Goal: Task Accomplishment & Management: Manage account settings

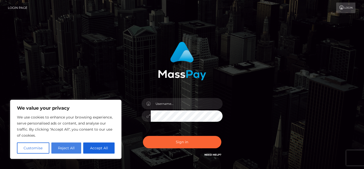
click at [62, 148] on button "Reject All" at bounding box center [66, 148] width 30 height 11
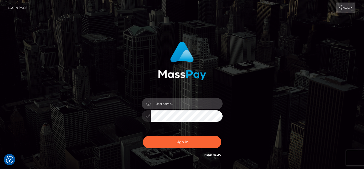
click at [189, 98] on input "text" at bounding box center [187, 103] width 72 height 11
type input "2000-05-17"
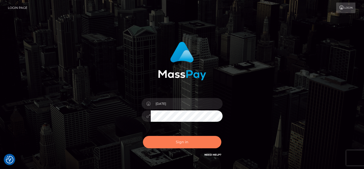
click at [184, 143] on button "Sign in" at bounding box center [182, 142] width 78 height 12
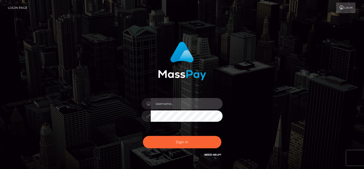
click at [164, 102] on input "text" at bounding box center [187, 103] width 72 height 11
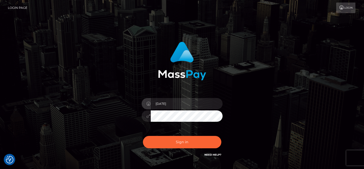
drag, startPoint x: 183, startPoint y: 104, endPoint x: 116, endPoint y: 91, distance: 67.8
click at [116, 91] on div "[DATE] Sign in" at bounding box center [182, 100] width 133 height 124
type input "ladylila417@gmail.com"
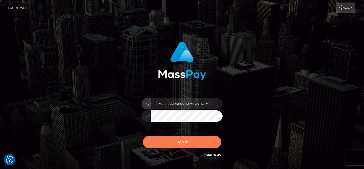
click at [184, 145] on button "Sign in" at bounding box center [182, 142] width 78 height 12
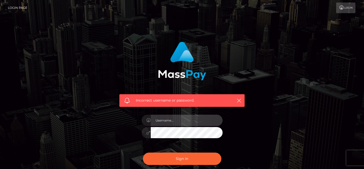
click at [179, 120] on input "text" at bounding box center [187, 120] width 72 height 11
type input "crowbars.mugshot@gmail.com"
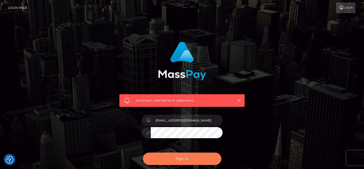
click at [180, 160] on button "Sign in" at bounding box center [182, 159] width 78 height 12
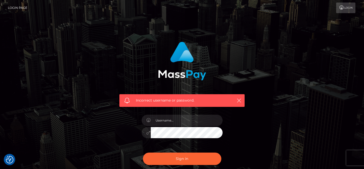
click at [341, 9] on icon at bounding box center [341, 8] width 5 height 4
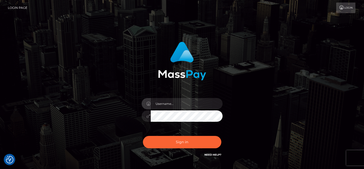
type input "[DATE]"
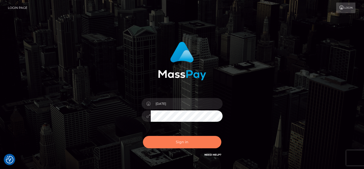
click at [178, 148] on button "Sign in" at bounding box center [182, 142] width 78 height 12
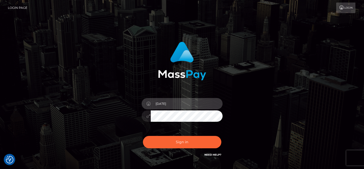
drag, startPoint x: 174, startPoint y: 105, endPoint x: 139, endPoint y: 99, distance: 34.6
click at [139, 99] on div "2000-05-17" at bounding box center [182, 113] width 89 height 39
type input "l"
type input "MommyLongLegs13"
click at [192, 150] on div "Sign in Need Help?" at bounding box center [182, 144] width 89 height 23
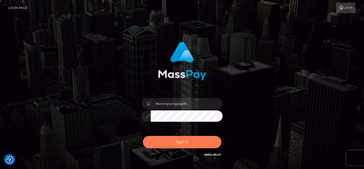
click at [191, 145] on button "Sign in" at bounding box center [182, 142] width 78 height 12
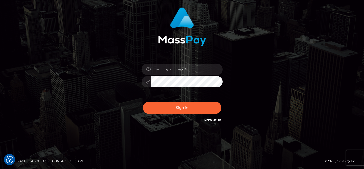
scroll to position [35, 0]
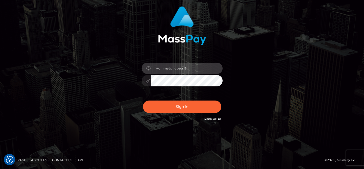
drag, startPoint x: 196, startPoint y: 68, endPoint x: 142, endPoint y: 71, distance: 54.8
click at [142, 71] on div "MommyLongLegs13" at bounding box center [182, 68] width 81 height 10
type input "[DATE]"
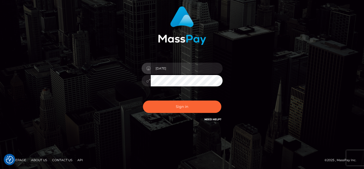
drag, startPoint x: 178, startPoint y: 67, endPoint x: 127, endPoint y: 66, distance: 50.4
click at [129, 66] on div "2000-05-17 Sign in" at bounding box center [182, 65] width 133 height 124
type input "ladylila417"
click at [143, 101] on button "Sign in" at bounding box center [182, 107] width 78 height 12
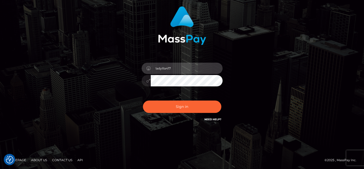
drag, startPoint x: 177, startPoint y: 68, endPoint x: 144, endPoint y: 66, distance: 33.0
click at [144, 66] on div "ladylila417" at bounding box center [182, 68] width 81 height 10
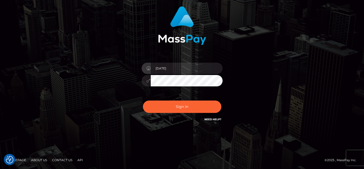
drag, startPoint x: 184, startPoint y: 65, endPoint x: 130, endPoint y: 61, distance: 54.9
click at [130, 61] on div "2000-05-17 Sign in" at bounding box center [182, 65] width 133 height 124
drag, startPoint x: 177, startPoint y: 68, endPoint x: 142, endPoint y: 68, distance: 34.9
click at [142, 68] on div "2000-05-17" at bounding box center [182, 68] width 81 height 10
type input "ladylila417@gmail.com"
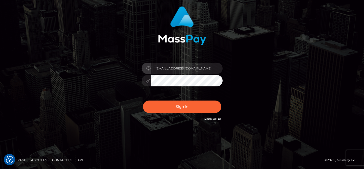
click at [143, 101] on button "Sign in" at bounding box center [182, 107] width 78 height 12
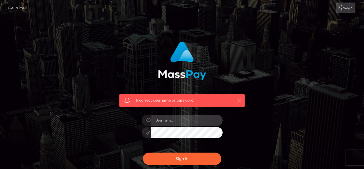
click at [170, 119] on input "text" at bounding box center [187, 120] width 72 height 11
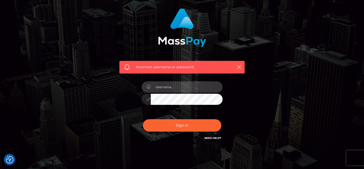
scroll to position [34, 0]
